Goal: Information Seeking & Learning: Compare options

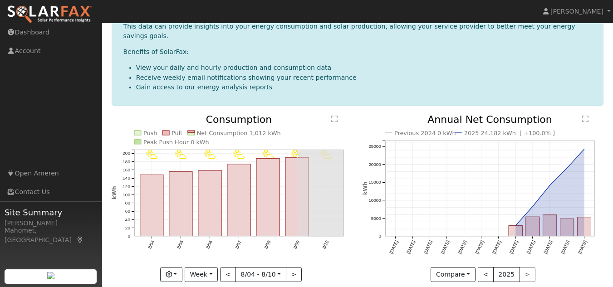
scroll to position [67, 0]
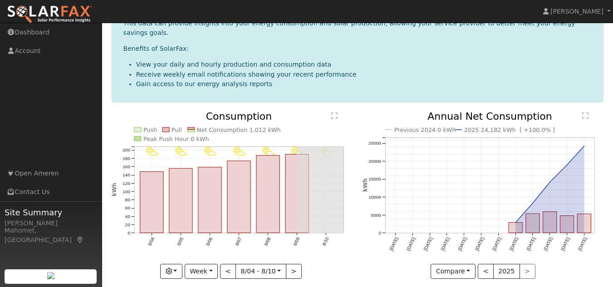
click at [336, 112] on text "" at bounding box center [334, 115] width 6 height 7
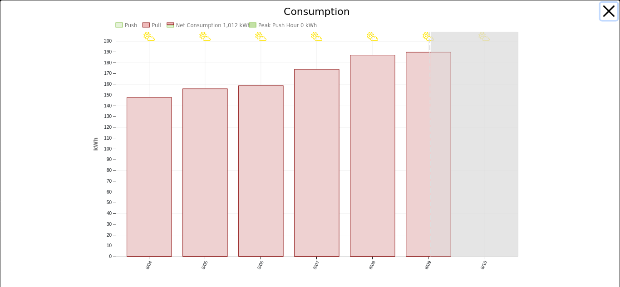
click at [600, 16] on button "button" at bounding box center [608, 11] width 17 height 17
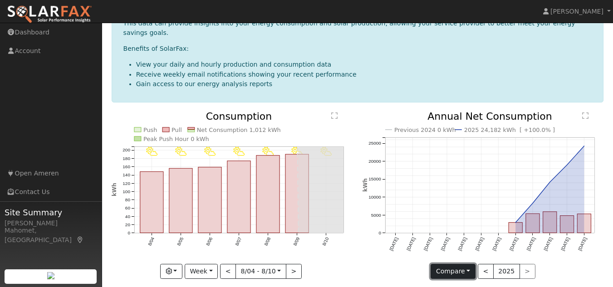
click at [455, 264] on button "Compare" at bounding box center [452, 271] width 45 height 15
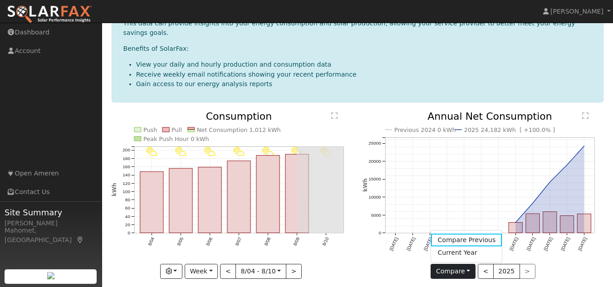
click at [357, 262] on div "8/10 - PartlyCloudy 8/09 - PartlyCloudy 8/08 - PartlyCloudy 8/07 - PartlyCloudy…" at bounding box center [232, 202] width 251 height 181
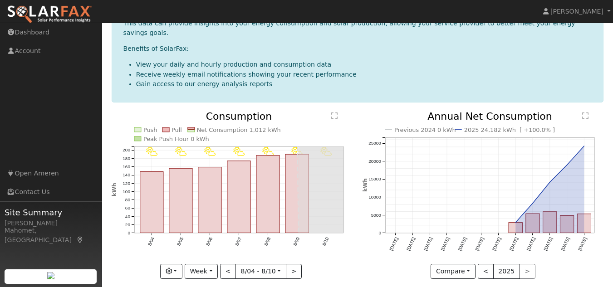
scroll to position [0, 0]
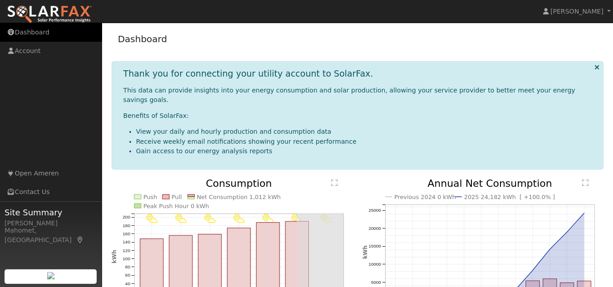
click at [29, 29] on link "Dashboard" at bounding box center [51, 32] width 102 height 19
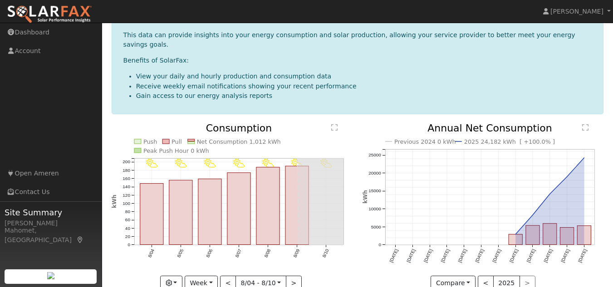
scroll to position [67, 0]
